Goal: Contribute content

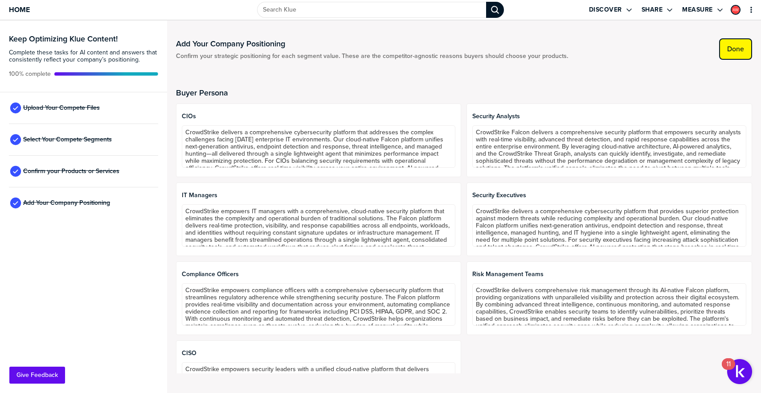
click at [738, 45] on label "Done" at bounding box center [735, 49] width 17 height 9
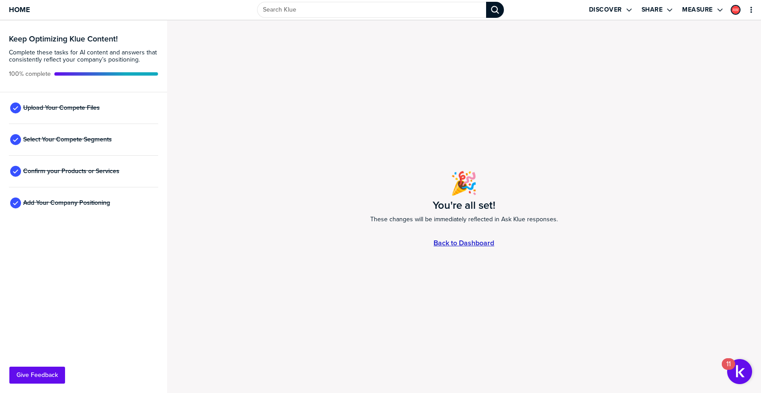
click at [452, 246] on link "Back to Dashboard" at bounding box center [464, 243] width 61 height 8
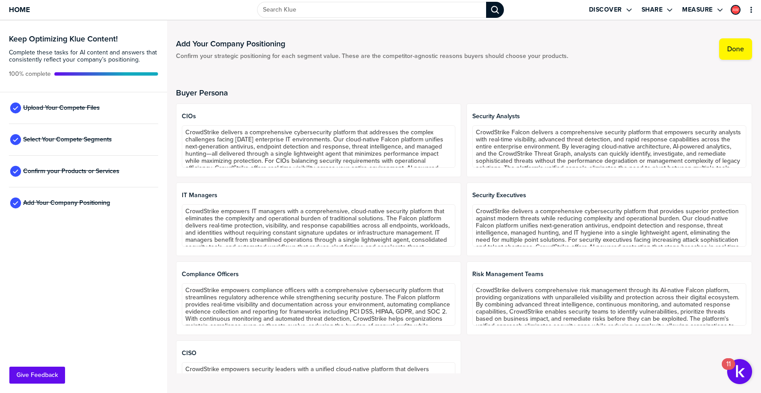
click at [110, 112] on div "Upload Your Compete Files" at bounding box center [83, 108] width 149 height 32
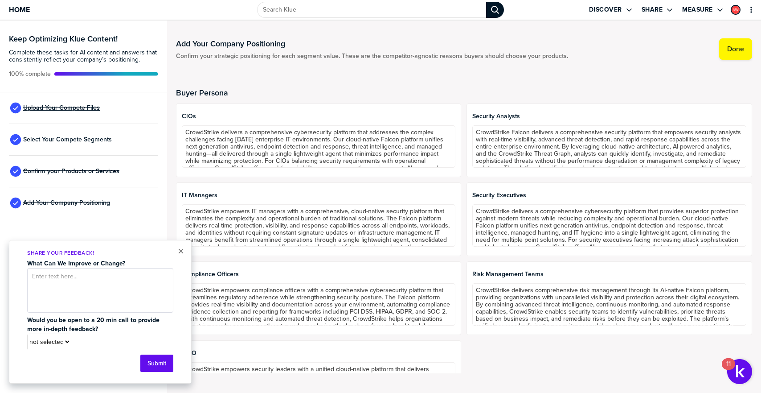
click at [74, 107] on span "Upload Your Compete Files" at bounding box center [61, 107] width 77 height 7
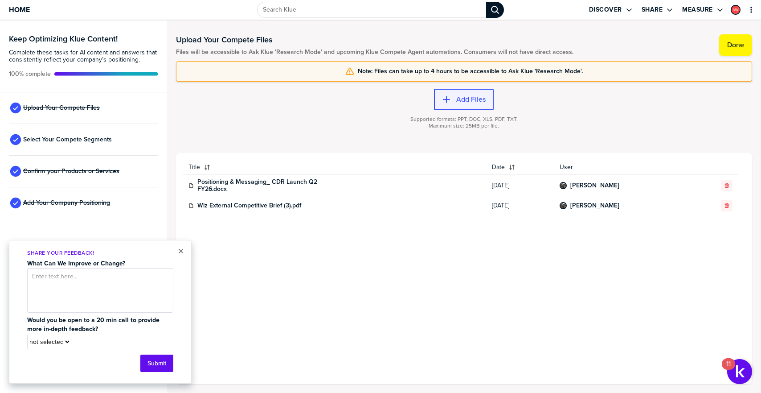
click at [473, 100] on label "Add Files" at bounding box center [470, 99] width 29 height 9
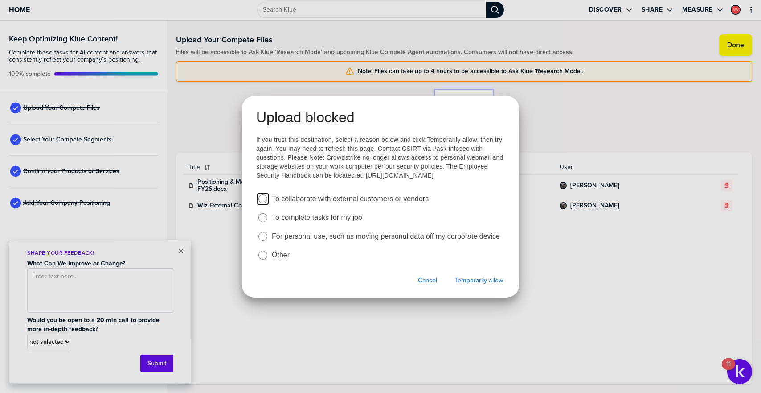
click at [318, 222] on label "To complete tasks for my job" at bounding box center [317, 218] width 90 height 10
click at [267, 222] on input "radio" at bounding box center [262, 217] width 9 height 9
radio input "true"
click at [491, 285] on span "Temporarily allow" at bounding box center [479, 280] width 48 height 9
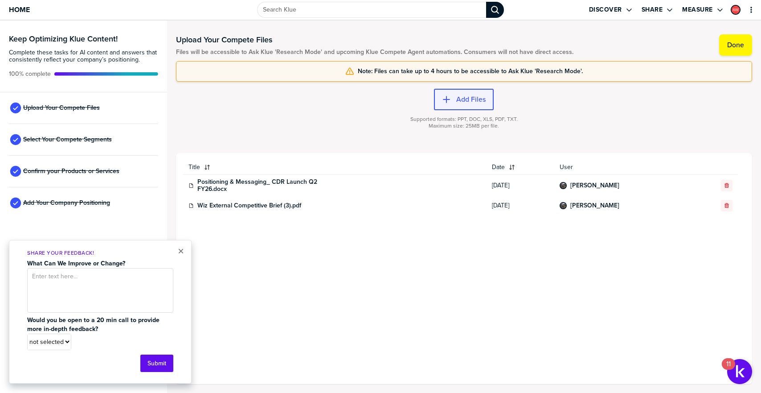
click at [451, 102] on div "button" at bounding box center [453, 99] width 5 height 9
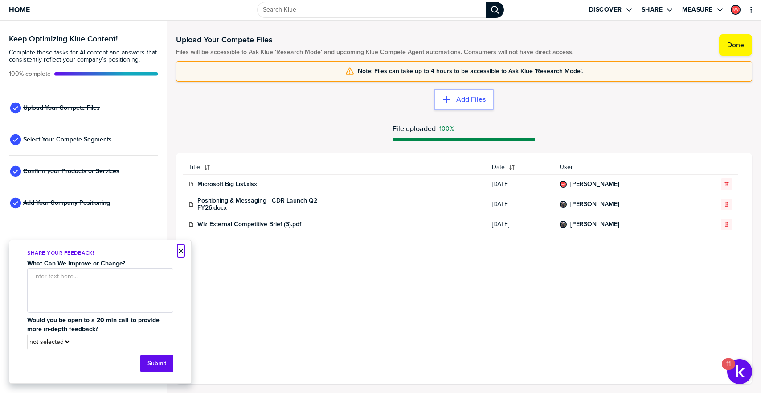
click at [182, 252] on button "×" at bounding box center [181, 250] width 6 height 11
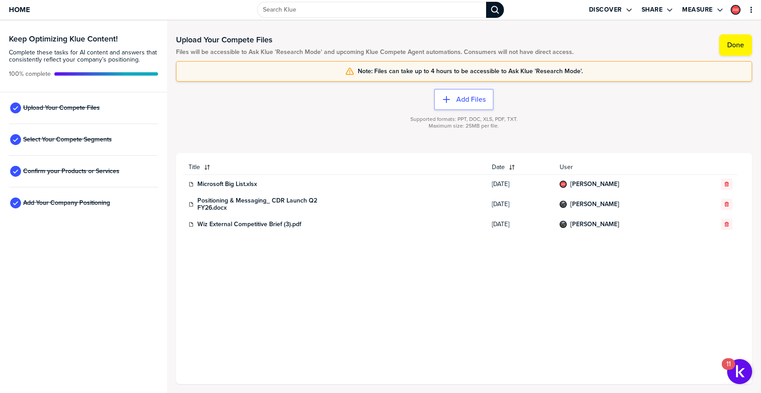
click at [207, 53] on span "Files will be accessible to Ask Klue 'Research Mode' and upcoming Klue Compete …" at bounding box center [374, 52] width 397 height 7
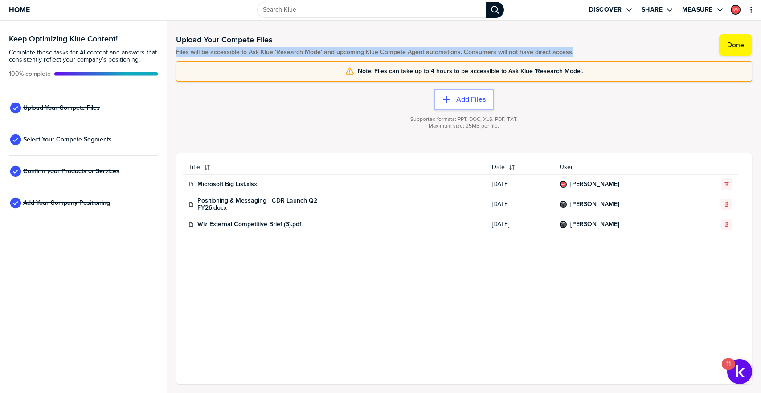
click at [207, 53] on span "Files will be accessible to Ask Klue 'Research Mode' and upcoming Klue Compete …" at bounding box center [374, 52] width 397 height 7
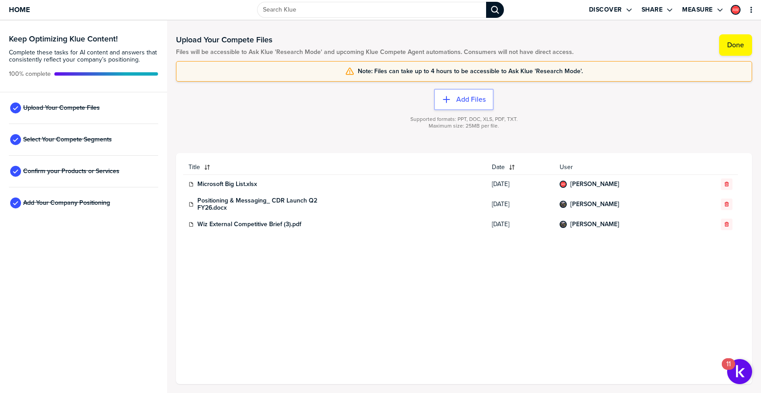
click at [274, 54] on span "Files will be accessible to Ask Klue 'Research Mode' and upcoming Klue Compete …" at bounding box center [374, 52] width 397 height 7
drag, startPoint x: 333, startPoint y: 52, endPoint x: 568, endPoint y: 57, distance: 235.3
click at [568, 57] on div "Upload Your Compete Files Files will be accessible to Ask Klue 'Research Mode' …" at bounding box center [464, 206] width 576 height 354
click at [284, 53] on span "Files will be accessible to Ask Klue 'Research Mode' and upcoming Klue Compete …" at bounding box center [374, 52] width 397 height 7
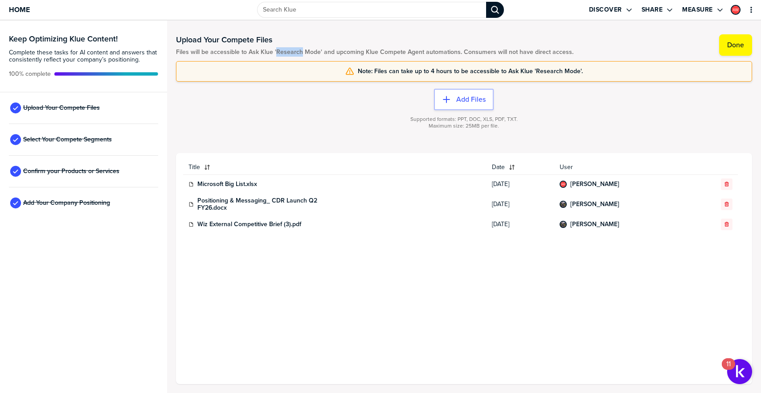
click at [284, 53] on span "Files will be accessible to Ask Klue 'Research Mode' and upcoming Klue Compete …" at bounding box center [374, 52] width 397 height 7
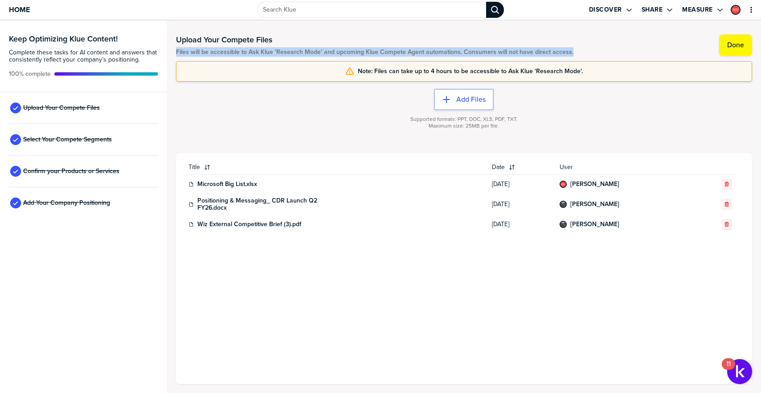
click at [284, 53] on span "Files will be accessible to Ask Klue 'Research Mode' and upcoming Klue Compete …" at bounding box center [374, 52] width 397 height 7
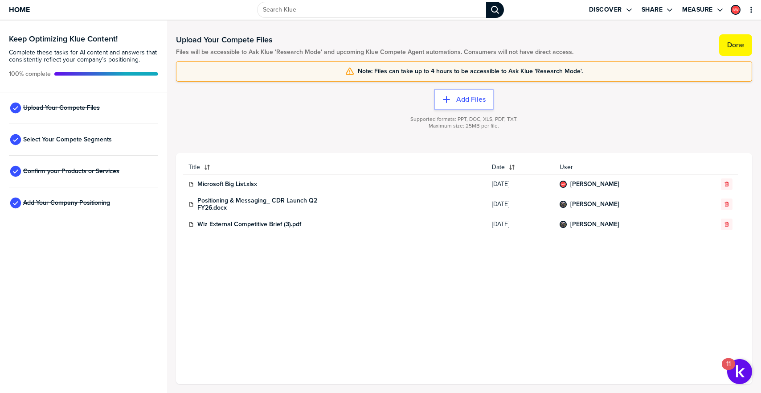
drag, startPoint x: 741, startPoint y: 47, endPoint x: 442, endPoint y: 239, distance: 355.7
click at [455, 232] on div "Upload Your Compete Files Files will be accessible to Ask Klue 'Research Mode' …" at bounding box center [464, 206] width 576 height 354
drag, startPoint x: 385, startPoint y: 74, endPoint x: 597, endPoint y: 72, distance: 211.2
click at [596, 71] on div "Note: Files can take up to 4 hours to be accessible to Ask Klue 'Research Mode'." at bounding box center [464, 71] width 565 height 9
click at [597, 72] on div "Note: Files can take up to 4 hours to be accessible to Ask Klue 'Research Mode'." at bounding box center [464, 71] width 565 height 9
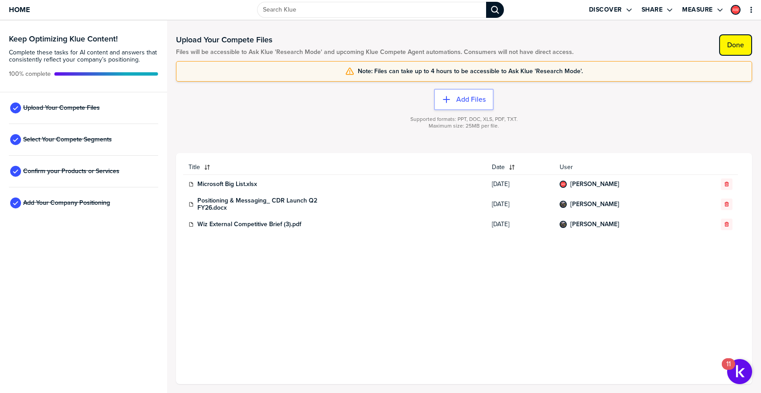
click at [735, 48] on label "Done" at bounding box center [735, 45] width 17 height 9
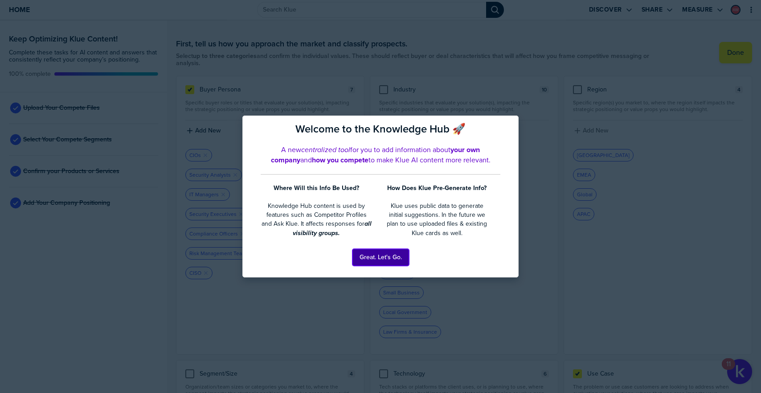
click at [385, 258] on button "Great. Let's Go." at bounding box center [380, 257] width 57 height 17
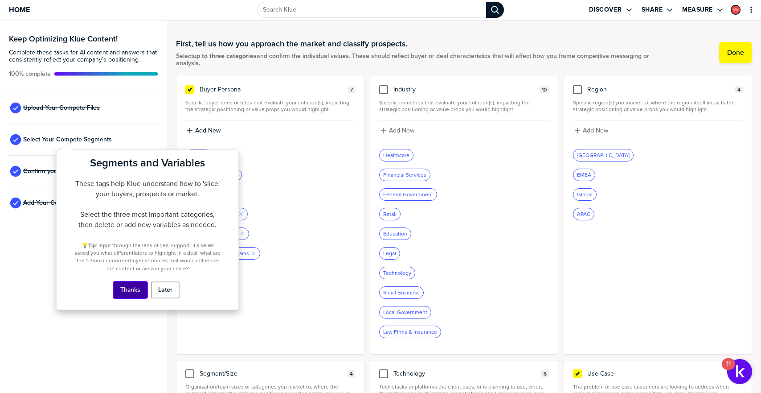
click at [138, 290] on button "Thanks" at bounding box center [130, 289] width 34 height 17
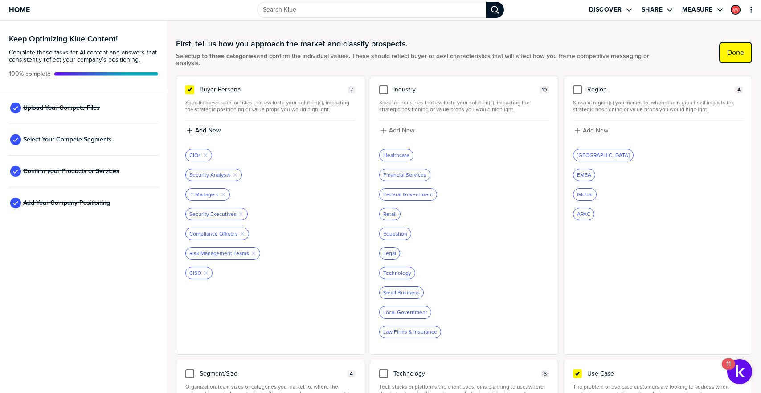
click at [738, 43] on button "Done" at bounding box center [735, 52] width 33 height 21
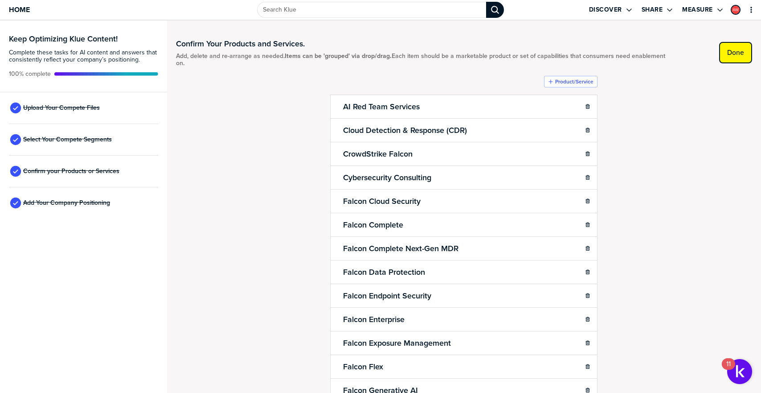
click at [729, 56] on label "Done" at bounding box center [735, 52] width 17 height 9
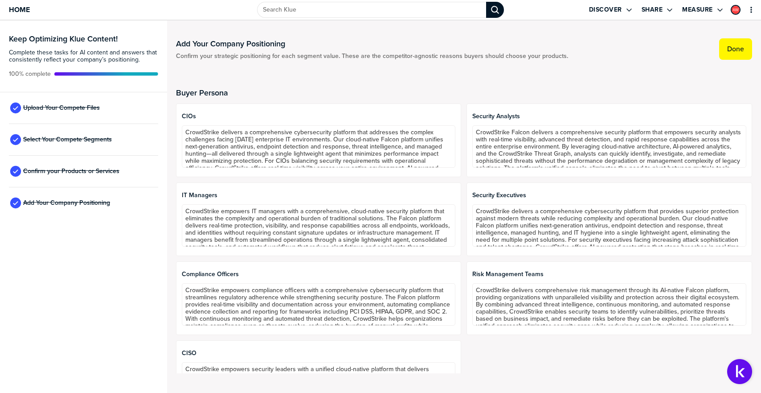
click at [729, 56] on button "Done" at bounding box center [735, 48] width 33 height 21
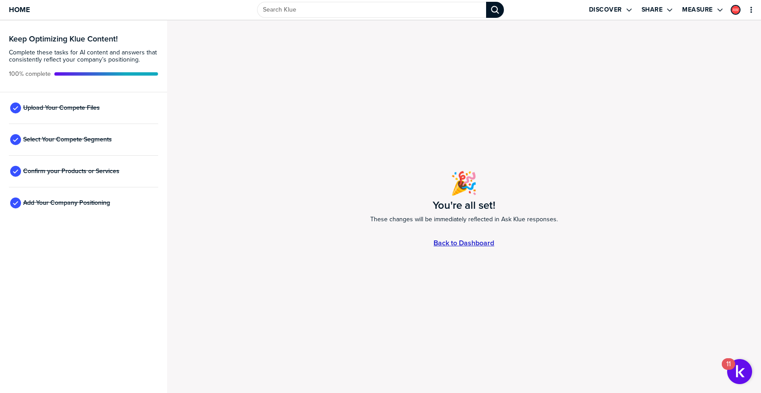
click at [463, 244] on link "Back to Dashboard" at bounding box center [464, 243] width 61 height 8
